Goal: Task Accomplishment & Management: Complete application form

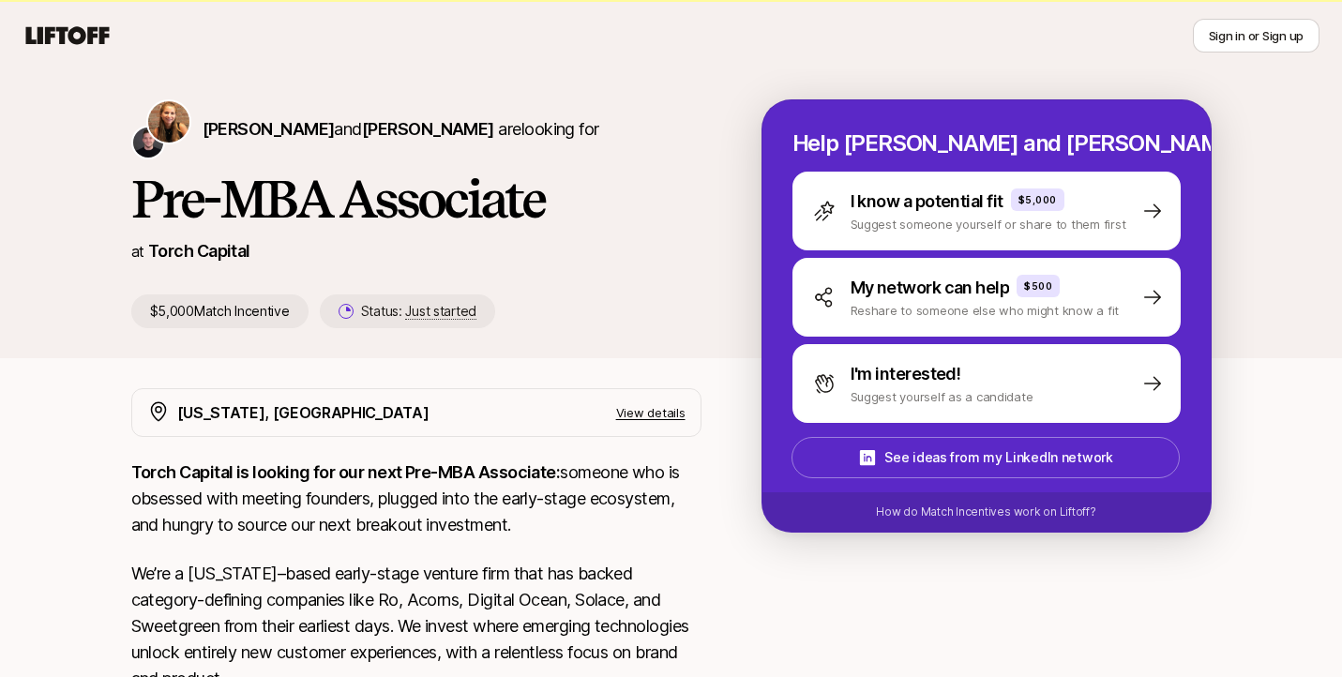
scroll to position [118, 0]
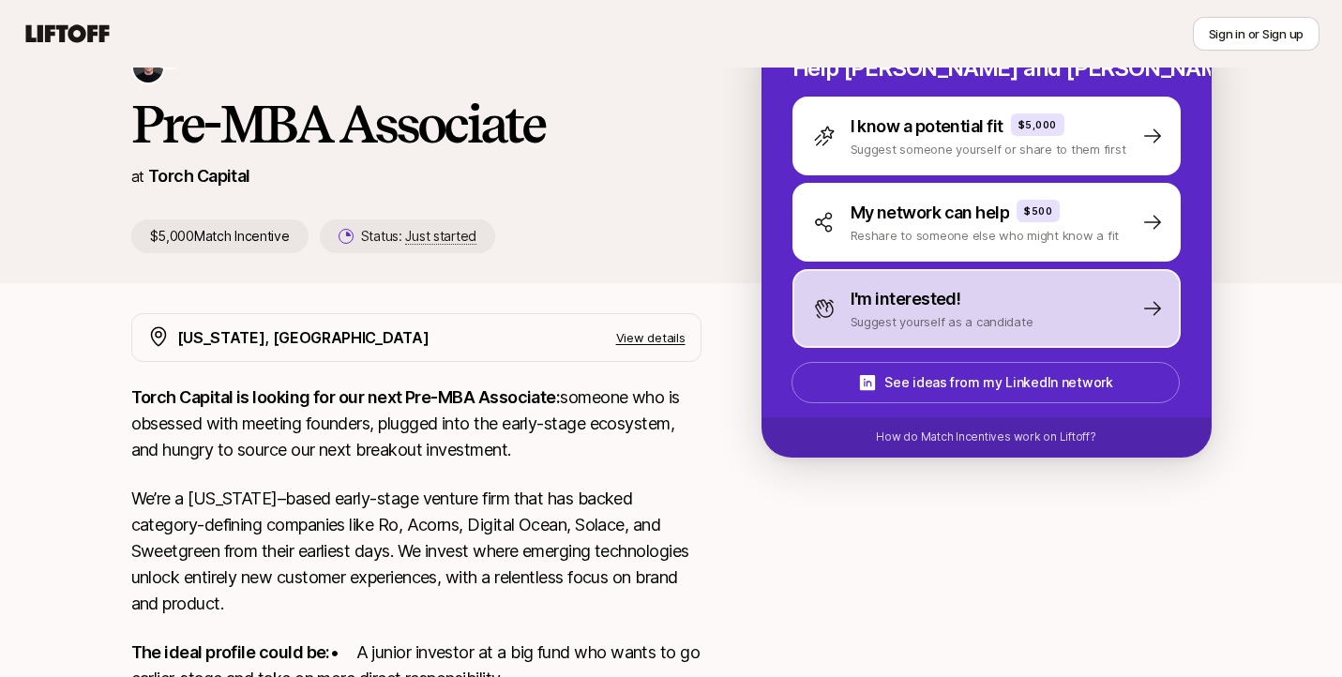
click at [843, 319] on div "I'm interested! Suggest yourself as a candidate" at bounding box center [923, 308] width 220 height 45
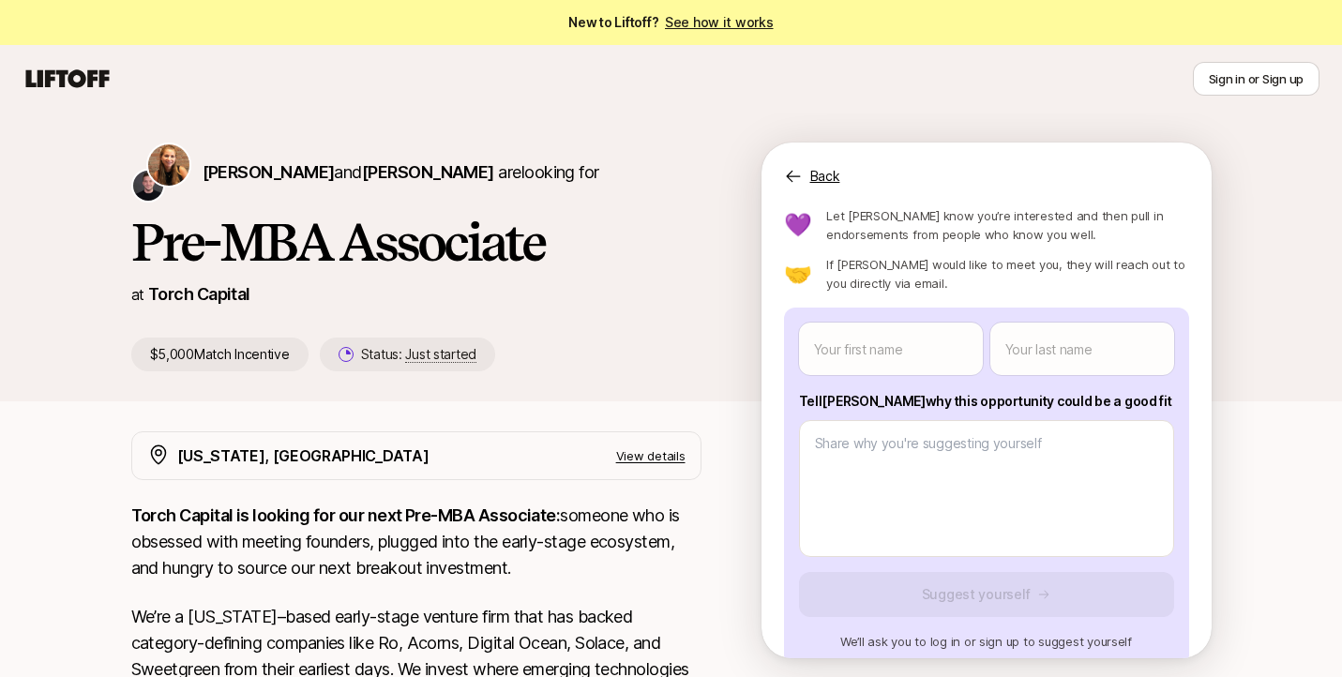
scroll to position [75, 0]
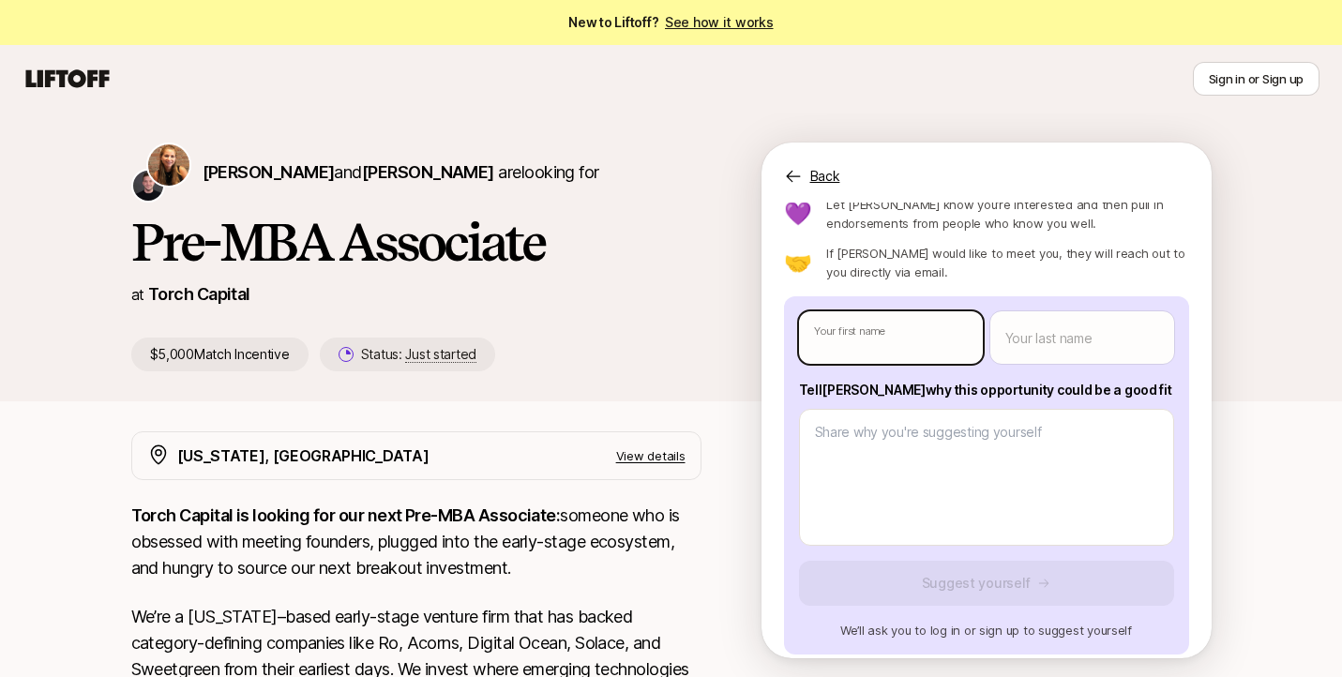
type textarea "x"
click at [913, 320] on body "New to Liftoff? See how it works Sign in or Sign up Sign in or Sign up [PERSON_…" at bounding box center [671, 338] width 1342 height 677
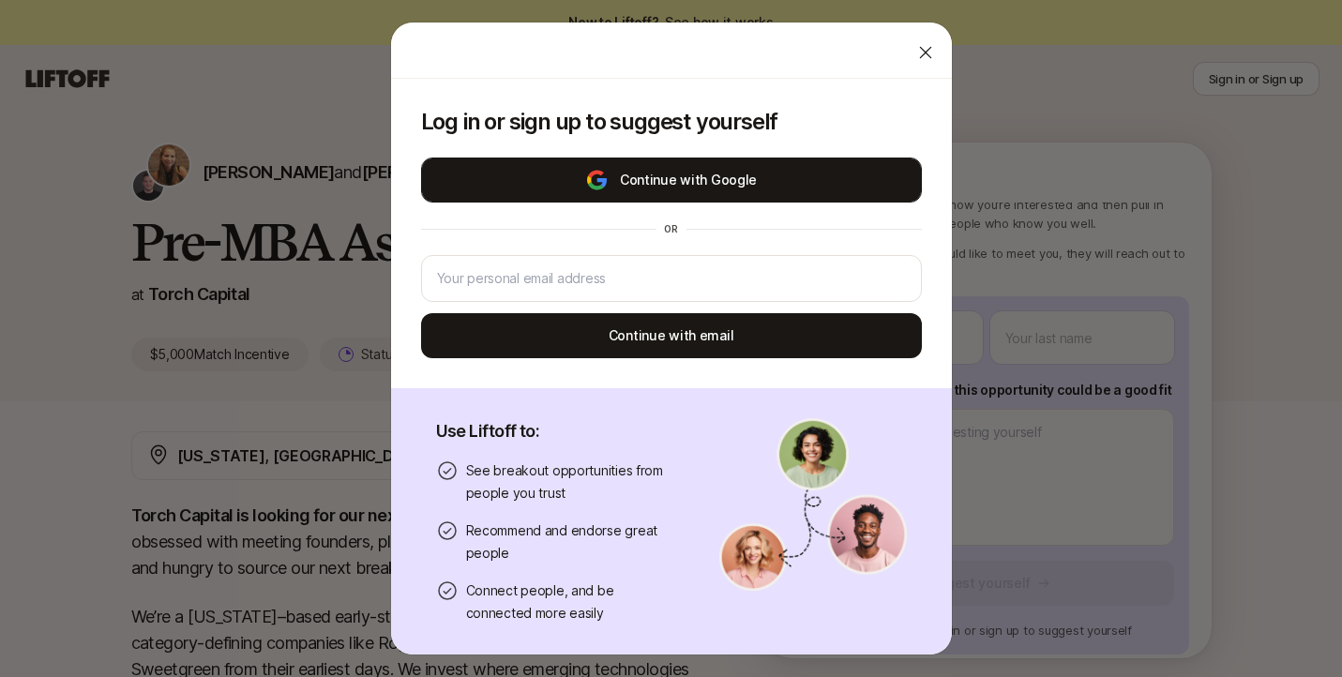
click at [831, 180] on button "Continue with Google" at bounding box center [671, 180] width 501 height 45
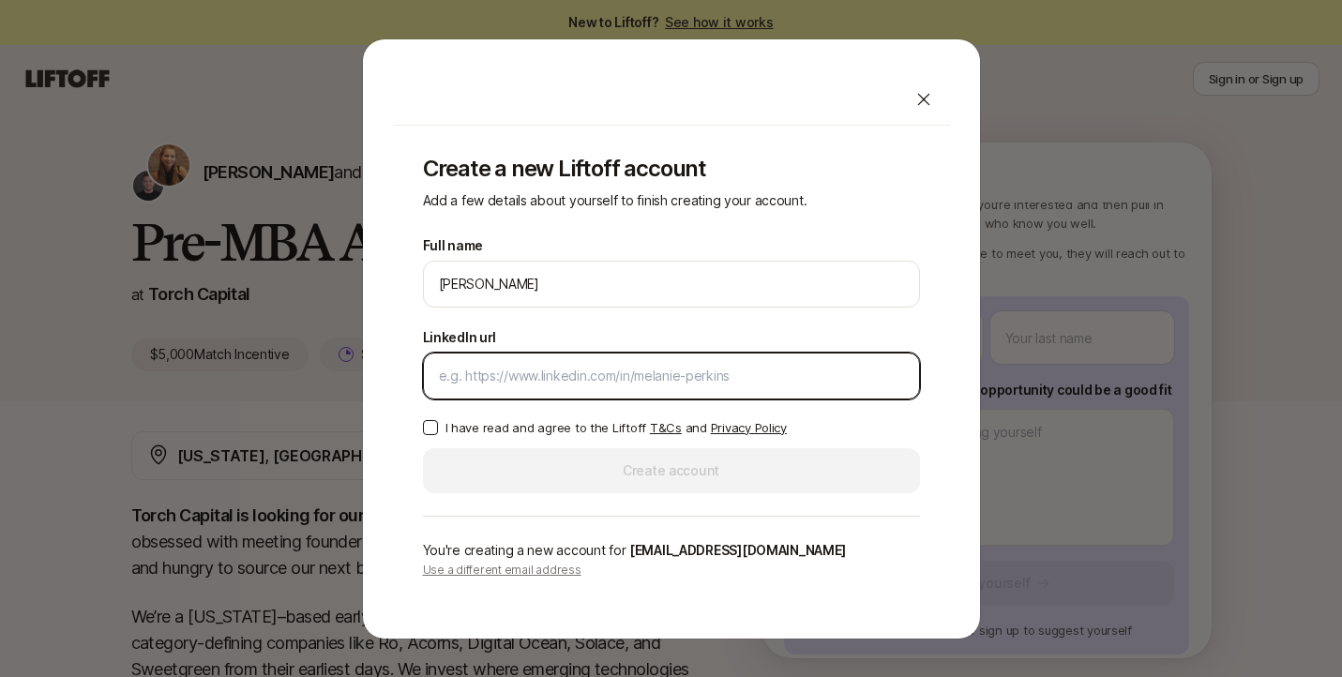
paste input "[URL][DOMAIN_NAME][PERSON_NAME]"
type input "[URL][DOMAIN_NAME][PERSON_NAME]"
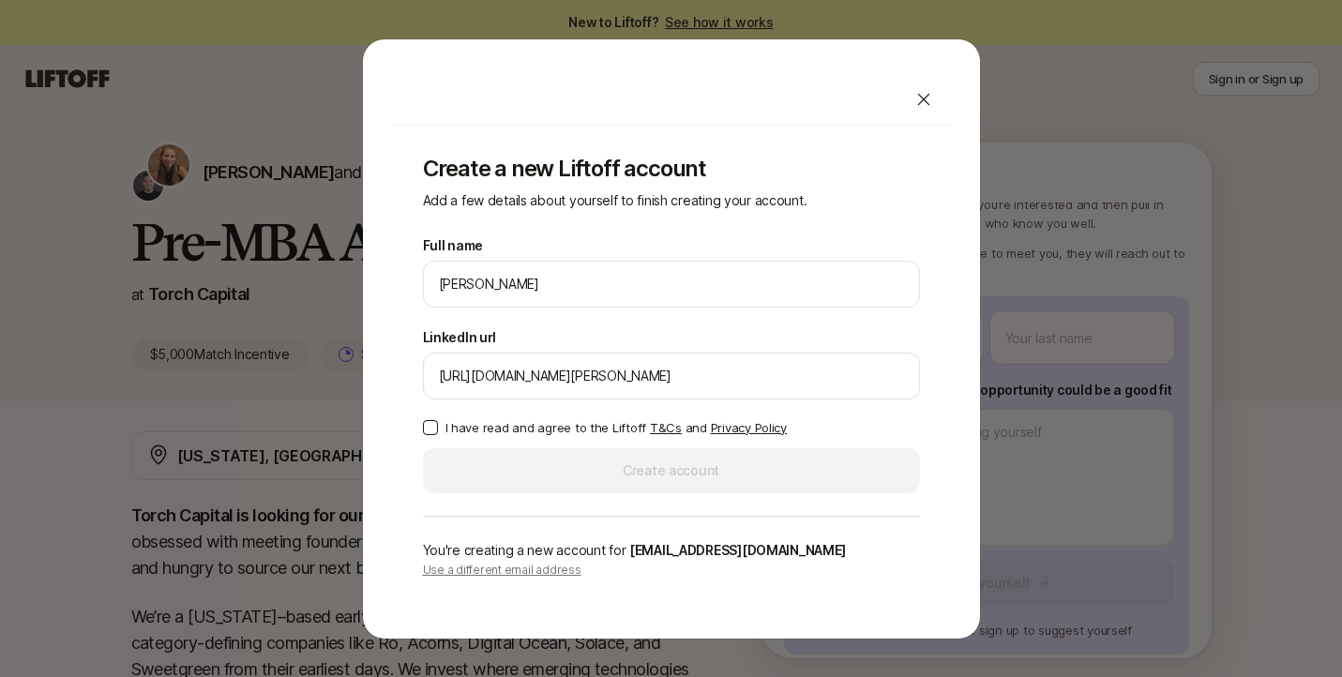
click at [500, 431] on p "I have read and agree to the Liftoff T&Cs and Privacy Policy" at bounding box center [615, 427] width 341 height 19
click at [438, 431] on button "I have read and agree to the Liftoff T&Cs and Privacy Policy" at bounding box center [430, 427] width 15 height 15
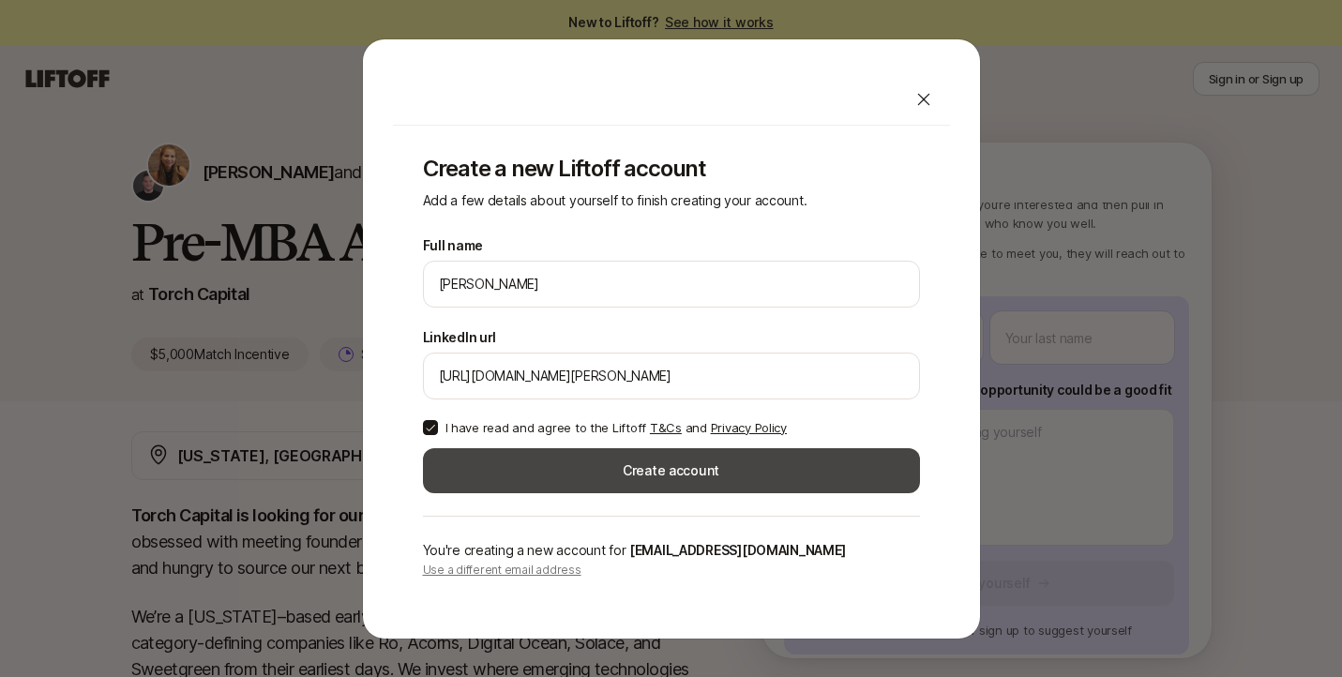
click at [541, 469] on button "Create account" at bounding box center [671, 470] width 497 height 45
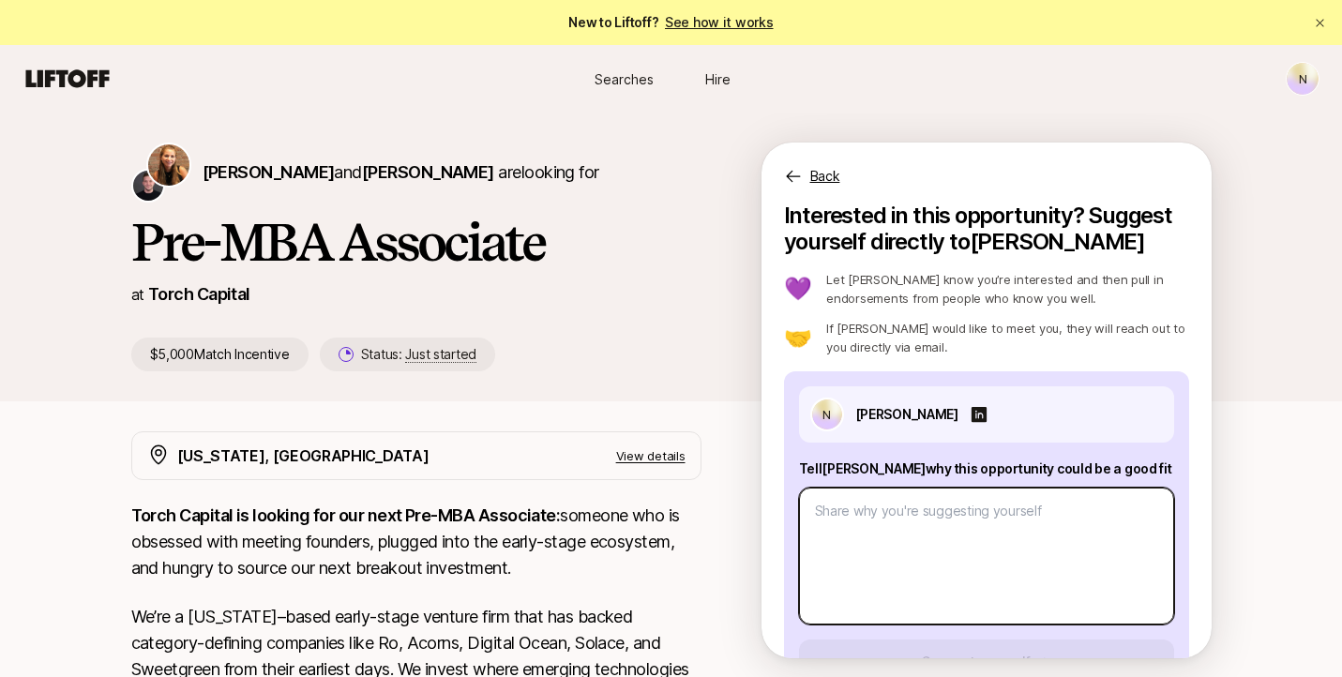
click at [937, 537] on textarea at bounding box center [986, 556] width 375 height 137
paste textarea "1. What investment thesis are you most excited about? 2. What are three compani…"
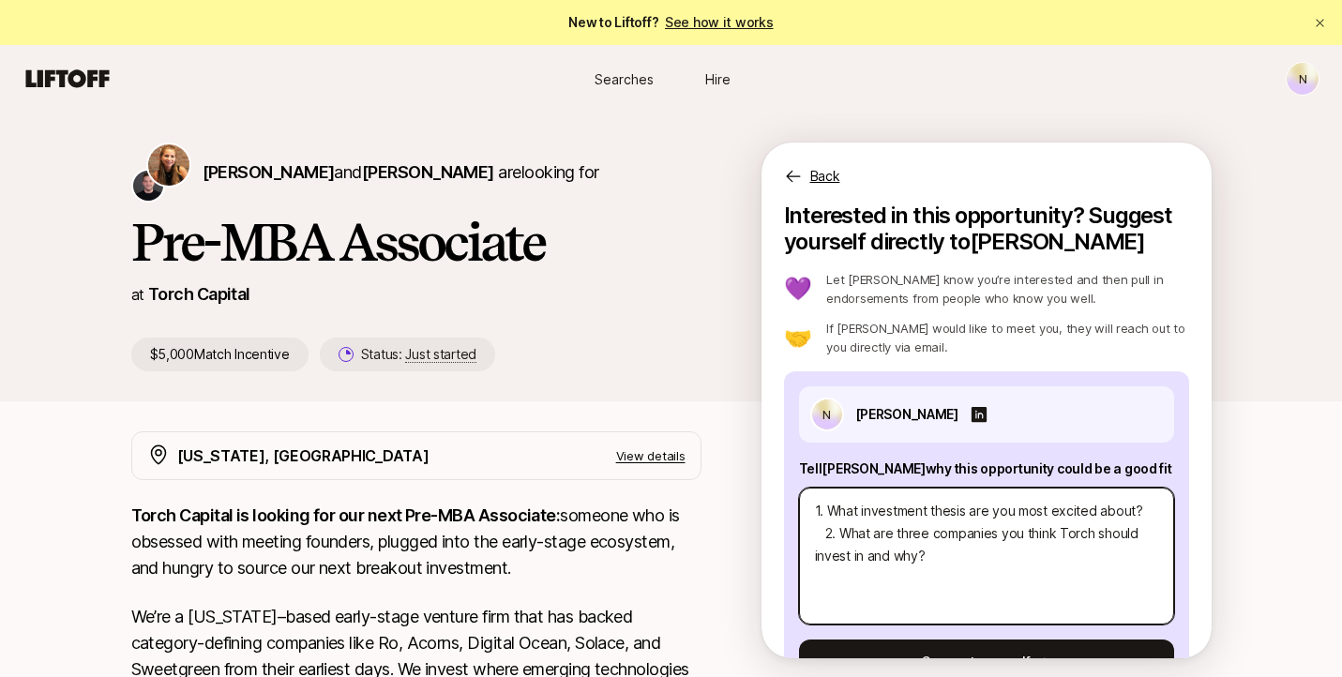
type textarea "x"
type textarea "1. What investment thesis are you most excited about? 2. What are three compani…"
